Goal: Communication & Community: Answer question/provide support

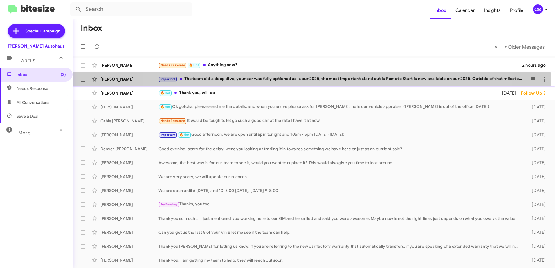
click at [310, 85] on div "[PERSON_NAME] Important The team did a deep dive, your car was fully optioned a…" at bounding box center [313, 79] width 473 height 12
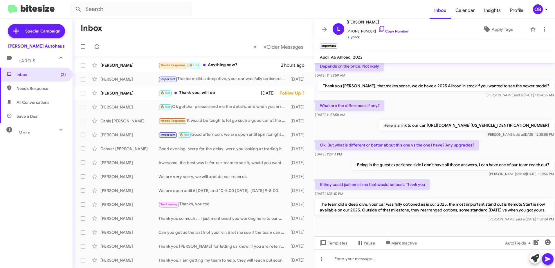
scroll to position [58, 0]
click at [217, 95] on div "🔥 Hot Thank you, will do" at bounding box center [223, 93] width 128 height 7
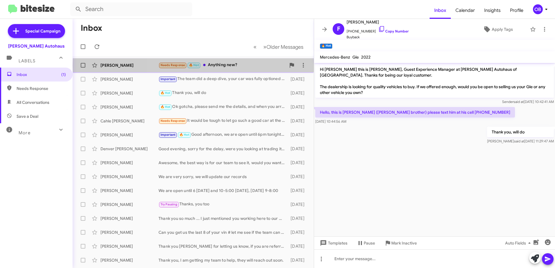
click at [249, 65] on div "Needs Response 🔥 Hot Anything new?" at bounding box center [223, 65] width 128 height 7
